Goal: Information Seeking & Learning: Learn about a topic

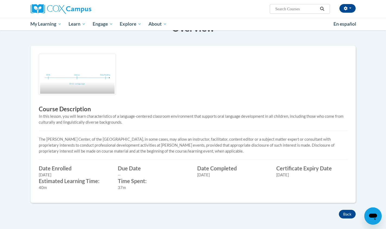
scroll to position [116, 0]
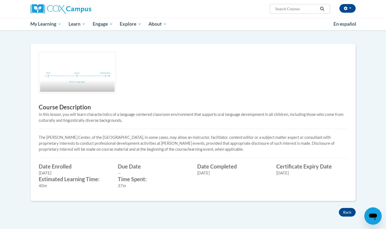
click at [344, 205] on div "Course Description In this lesson, you will learn characteristics of a language…" at bounding box center [193, 126] width 325 height 164
click at [345, 205] on div "Course Description In this lesson, you will learn characteristics of a language…" at bounding box center [193, 126] width 325 height 164
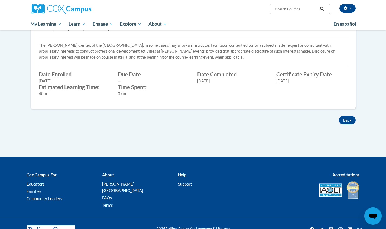
scroll to position [208, 0]
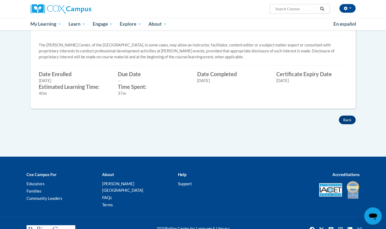
click at [343, 117] on button "Back" at bounding box center [346, 120] width 17 height 9
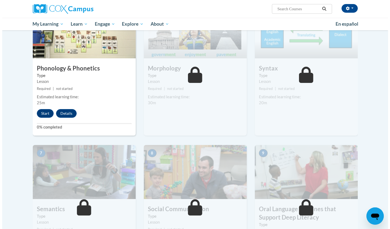
scroll to position [274, 0]
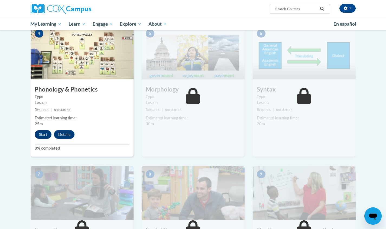
click at [47, 130] on button "Start" at bounding box center [43, 134] width 17 height 9
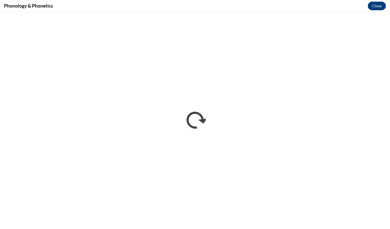
scroll to position [0, 0]
